Goal: Information Seeking & Learning: Learn about a topic

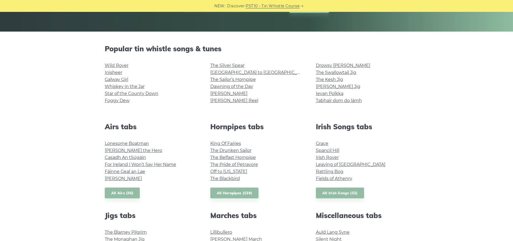
scroll to position [110, 0]
click at [118, 63] on link "Wild Rover" at bounding box center [117, 65] width 24 height 5
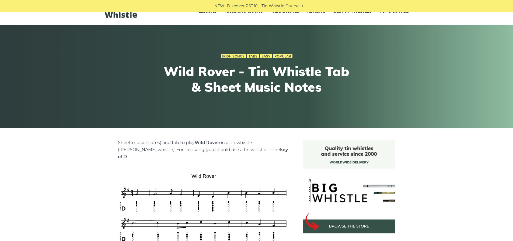
scroll to position [2, 0]
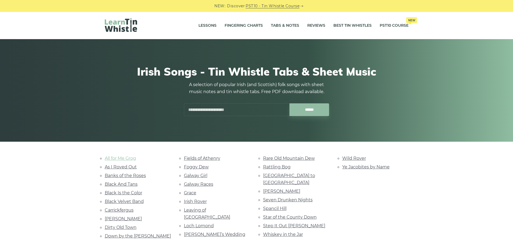
click at [122, 158] on link "All for Me Grog" at bounding box center [120, 157] width 31 height 5
